Goal: Task Accomplishment & Management: Manage account settings

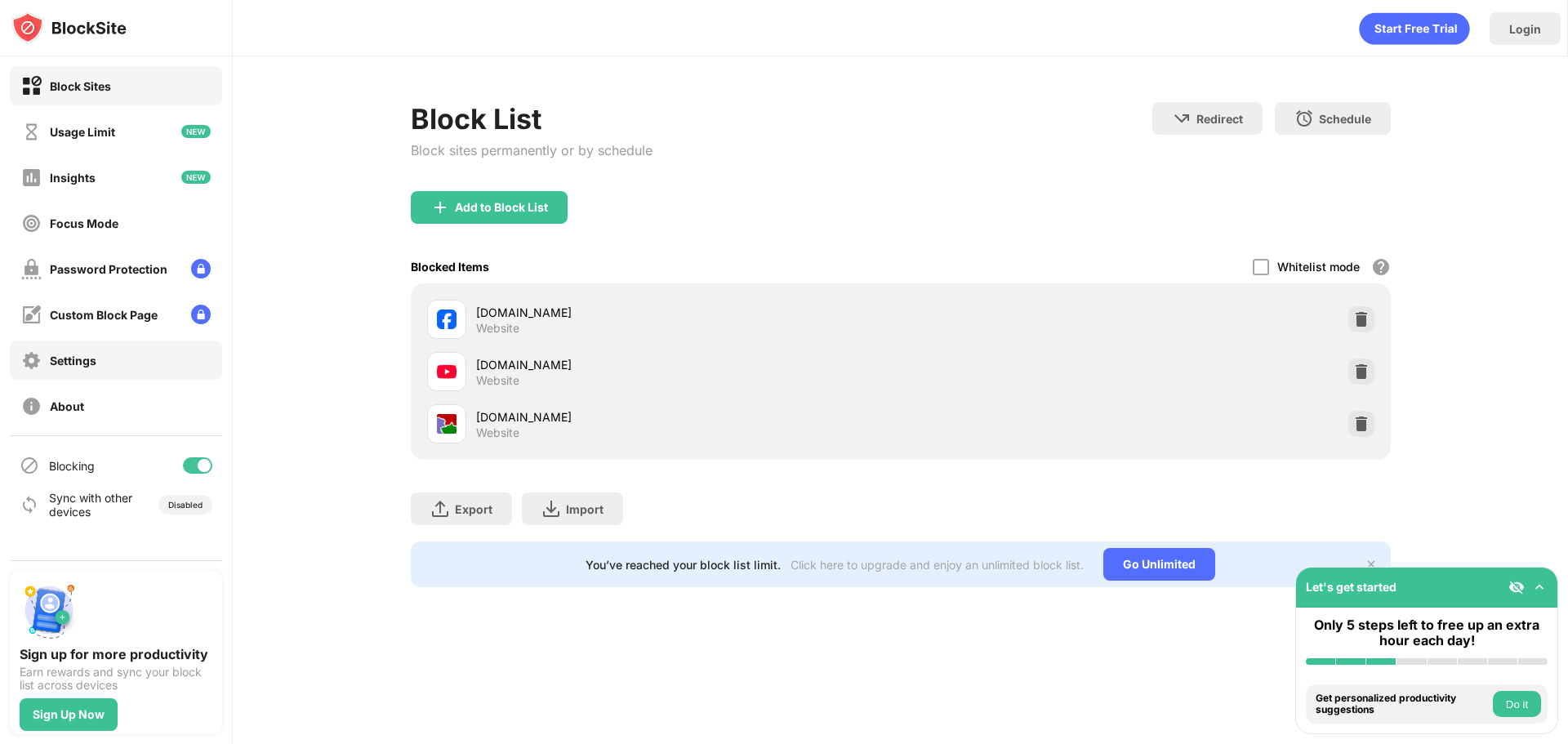
click at [196, 373] on div "Settings" at bounding box center [116, 360] width 212 height 39
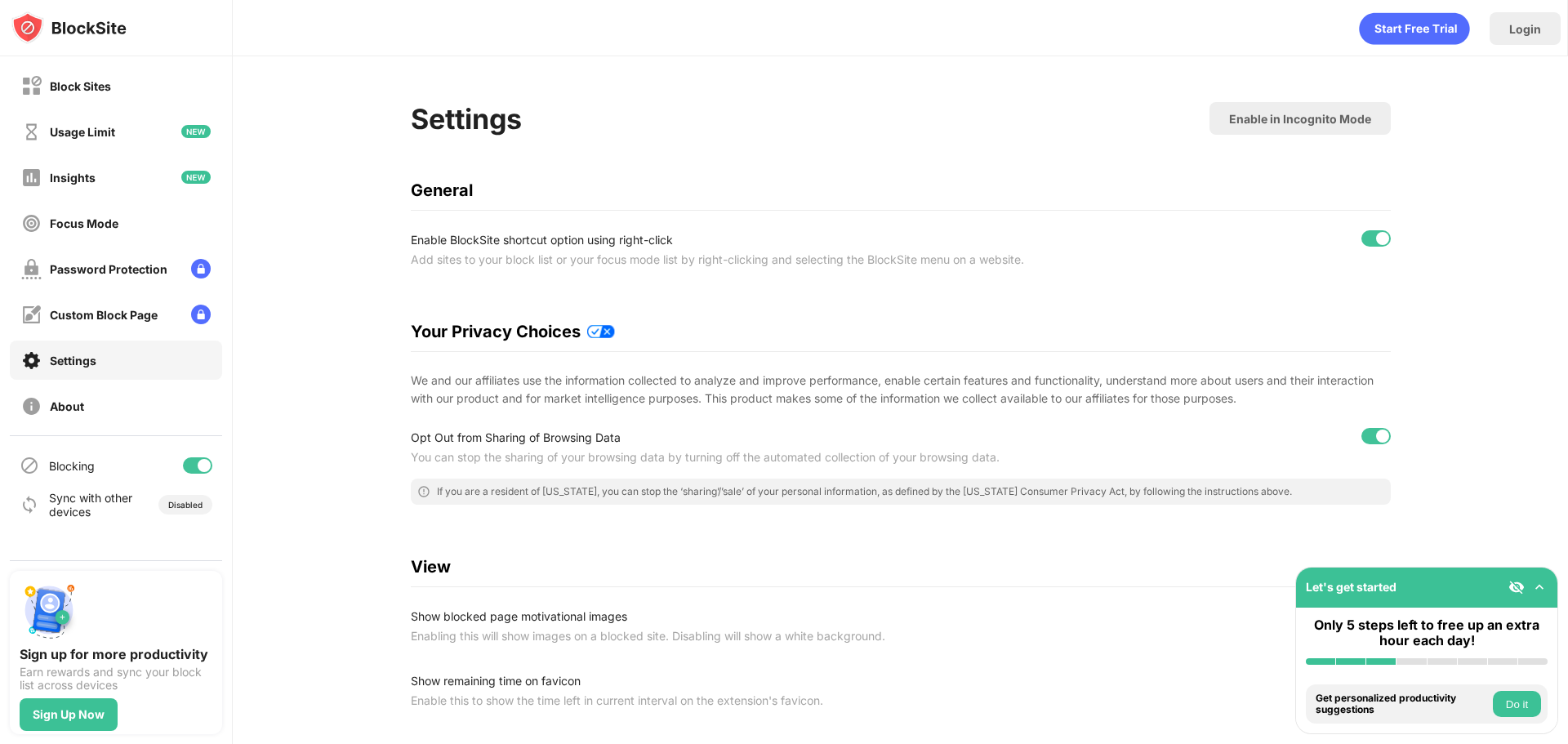
click at [195, 464] on div at bounding box center [197, 466] width 29 height 16
